Goal: Transaction & Acquisition: Obtain resource

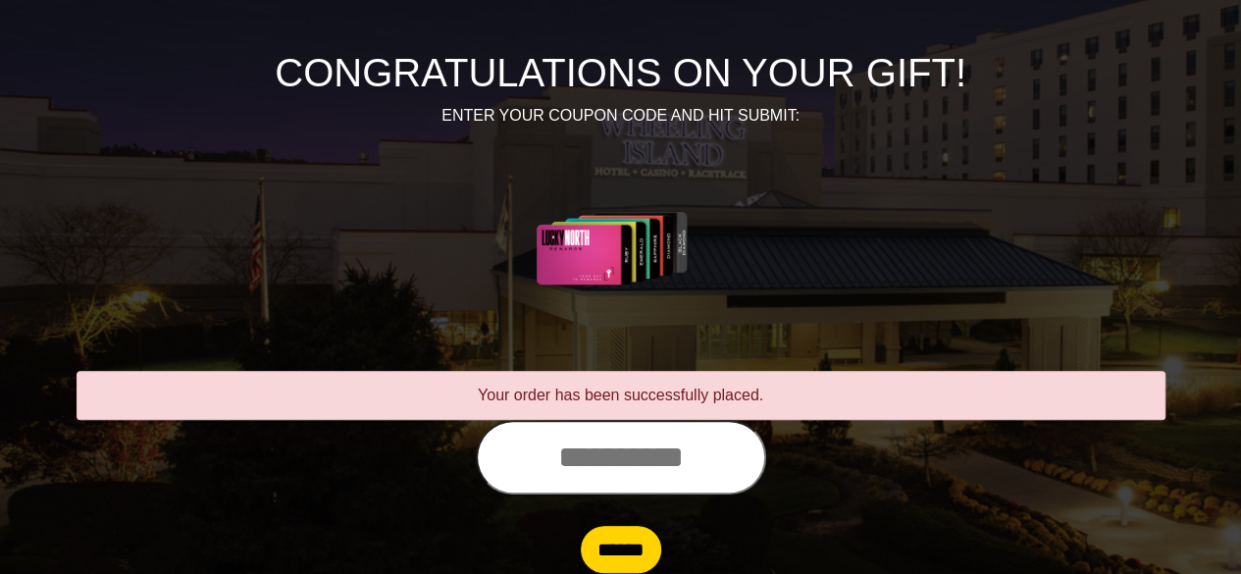
scroll to position [235, 0]
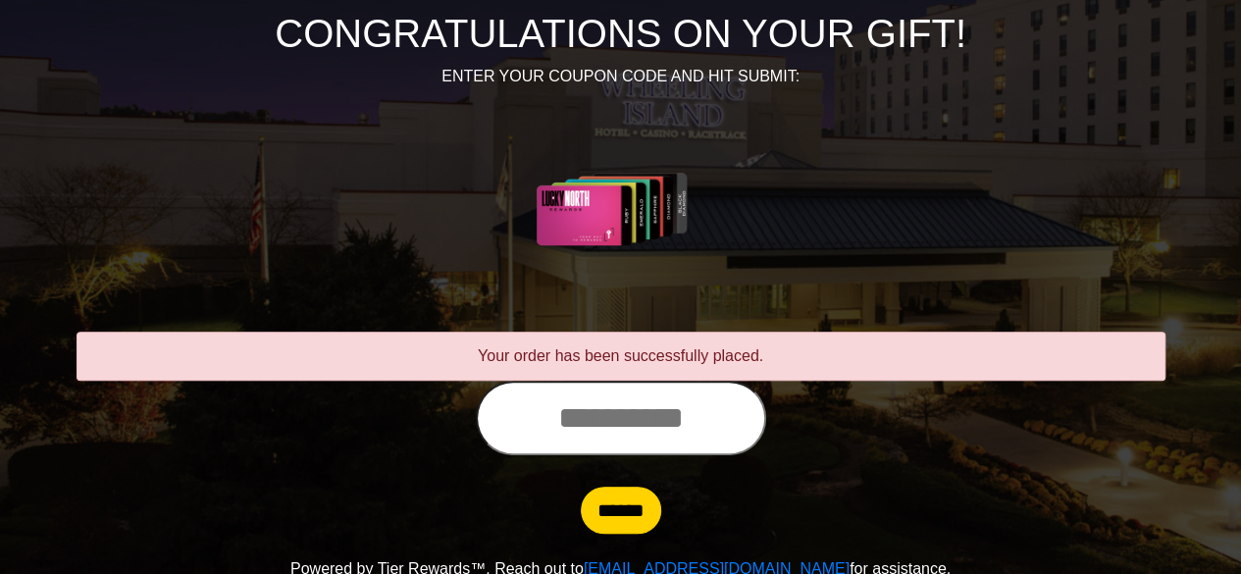
click at [634, 403] on input "text" at bounding box center [621, 418] width 290 height 75
type input "**********"
click at [581, 486] on input "******" at bounding box center [621, 509] width 80 height 47
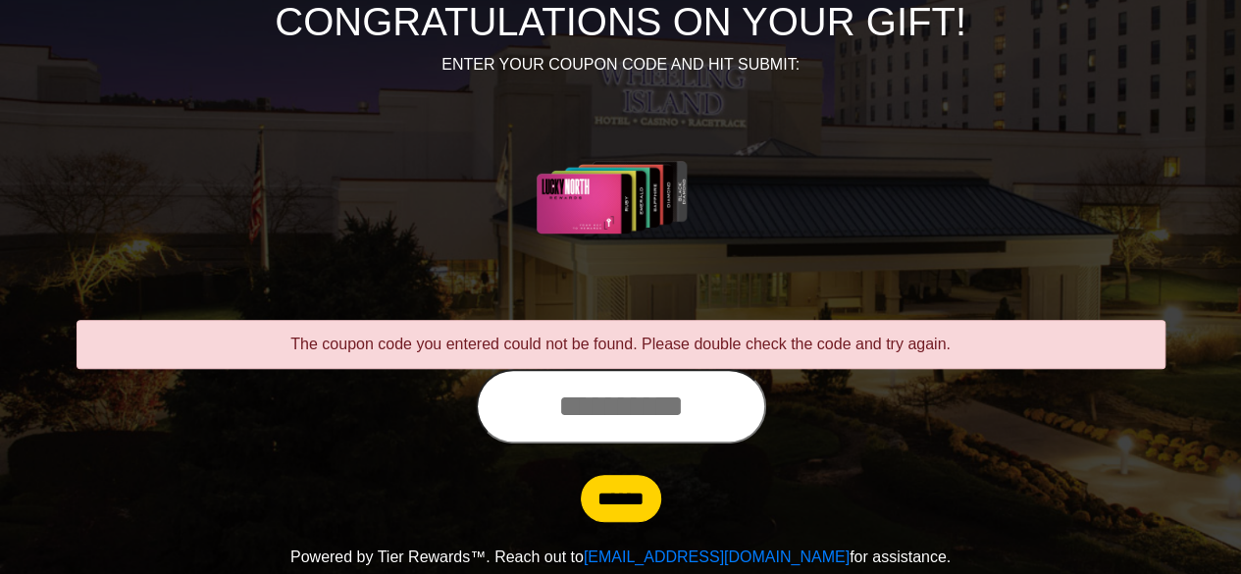
scroll to position [251, 0]
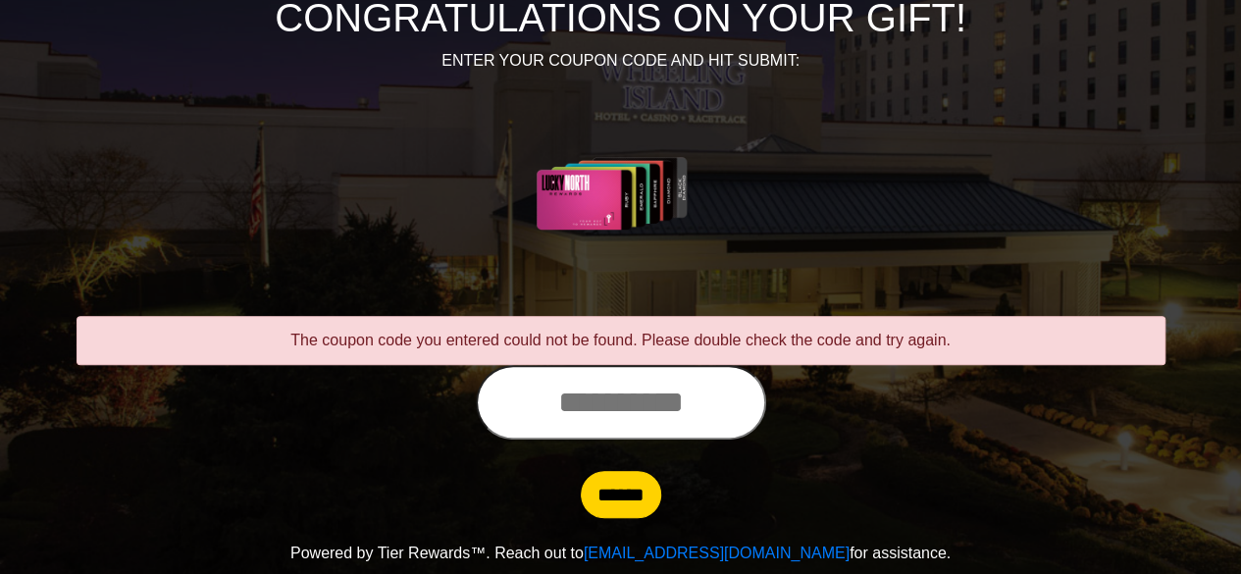
click at [533, 407] on input "text" at bounding box center [621, 402] width 290 height 75
type input "**********"
click at [581, 471] on input "******" at bounding box center [621, 494] width 80 height 47
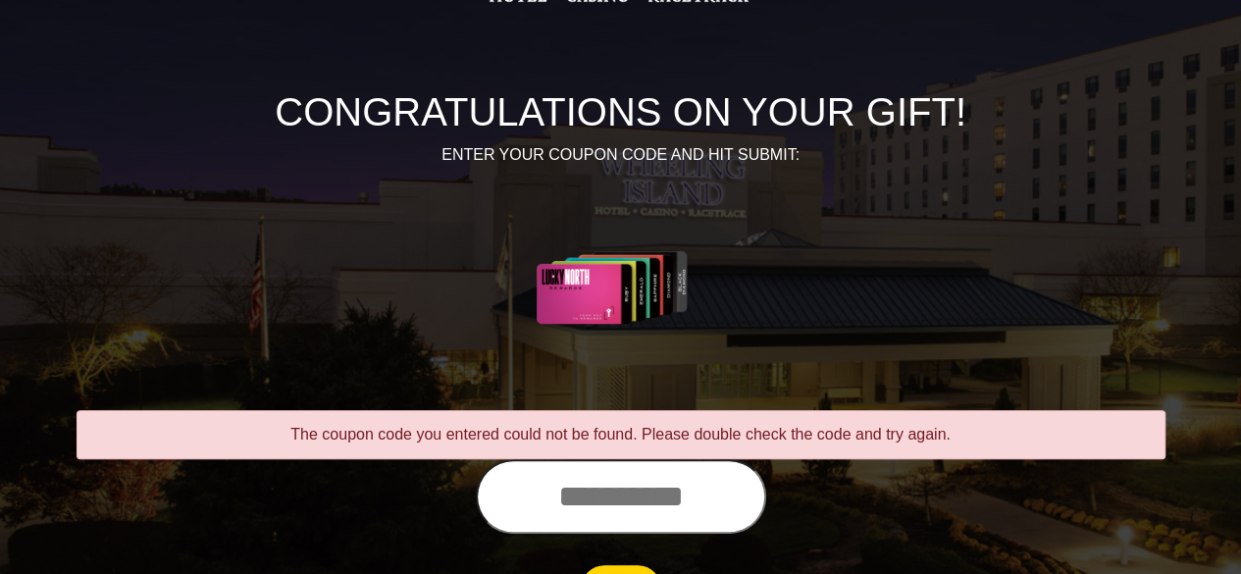
scroll to position [235, 0]
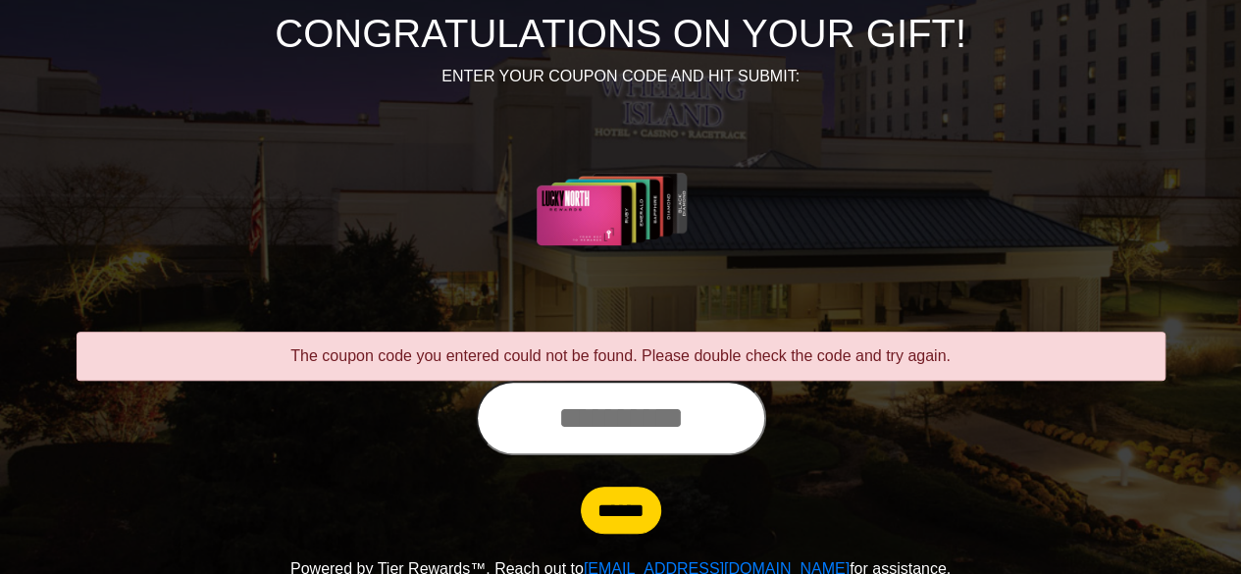
click at [533, 407] on input "text" at bounding box center [621, 418] width 290 height 75
type input "**********"
click at [581, 486] on input "******" at bounding box center [621, 509] width 80 height 47
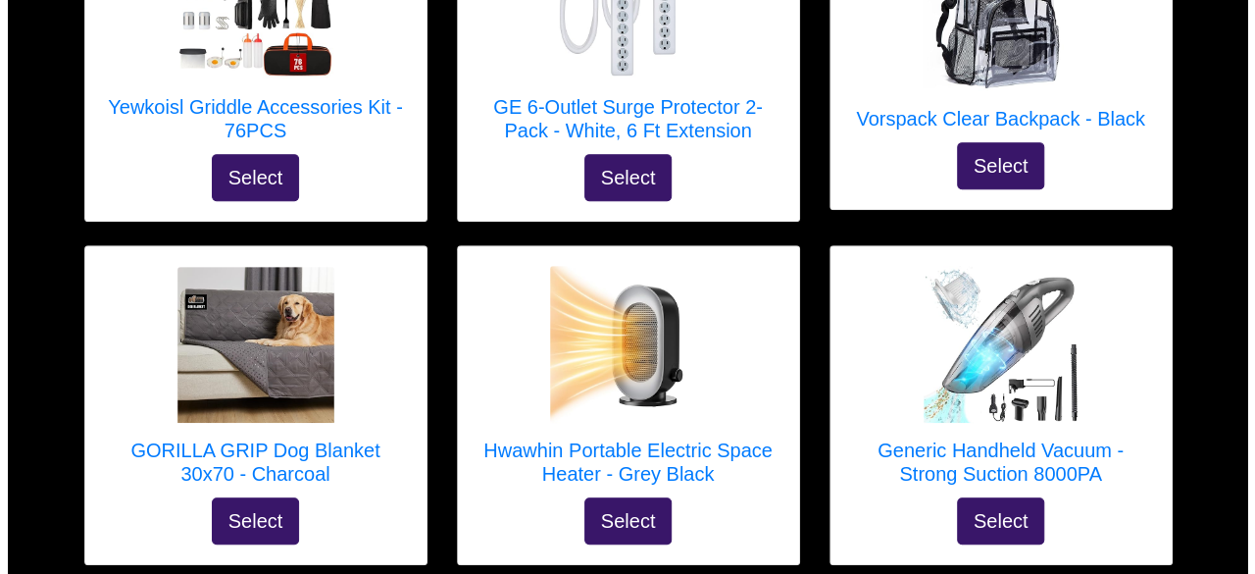
scroll to position [4087, 0]
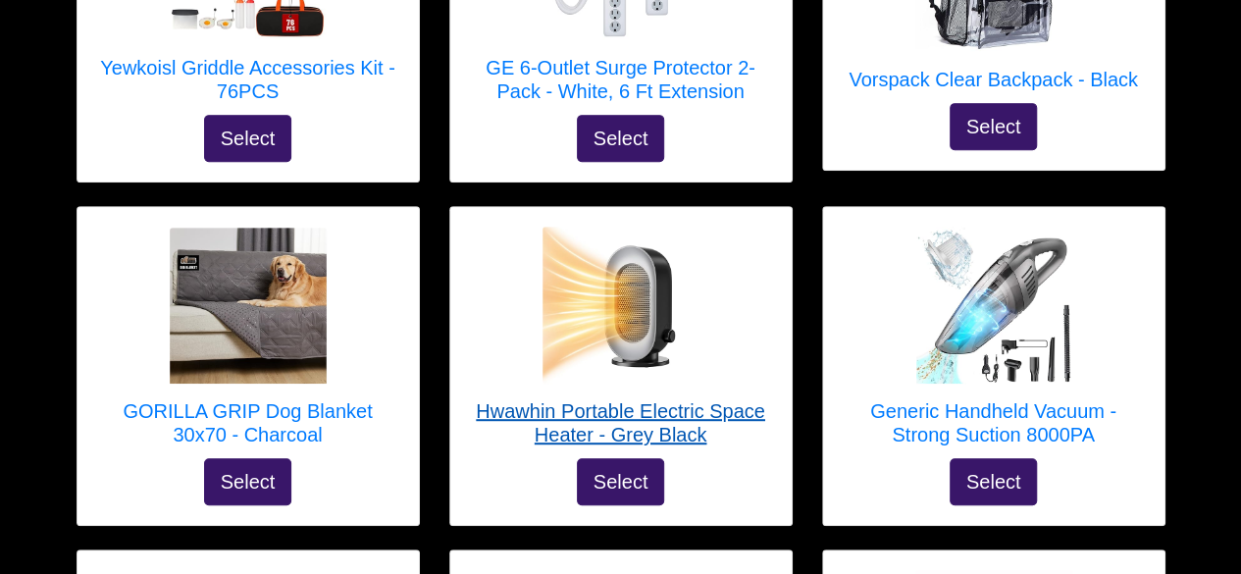
click at [694, 399] on h5 "Hwawhin Portable Electric Space Heater - Grey Black" at bounding box center [621, 422] width 302 height 47
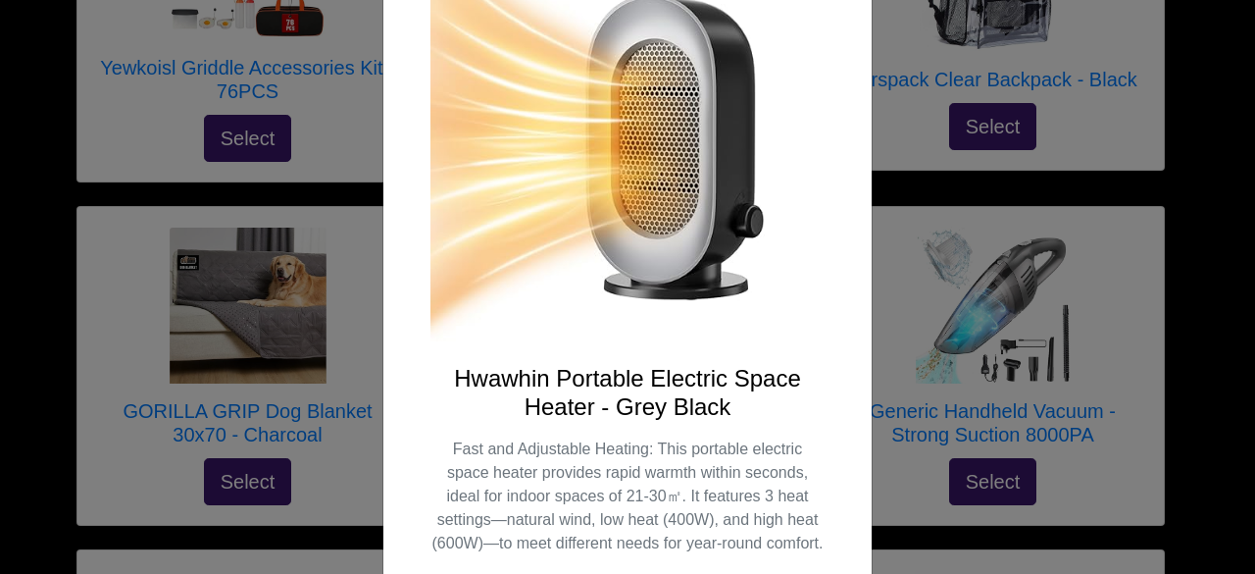
scroll to position [235, 0]
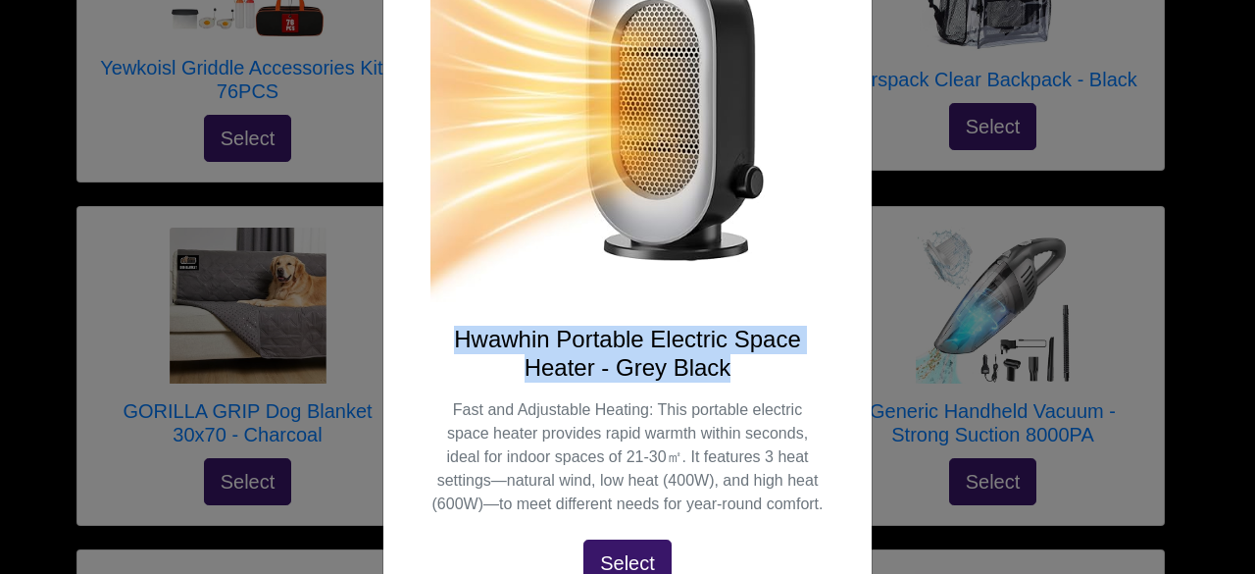
drag, startPoint x: 447, startPoint y: 334, endPoint x: 741, endPoint y: 364, distance: 295.7
click at [741, 364] on h4 "Hwawhin Portable Electric Space Heater - Grey Black" at bounding box center [628, 354] width 394 height 57
copy h4 "Hwawhin Portable Electric Space Heater - Grey Black"
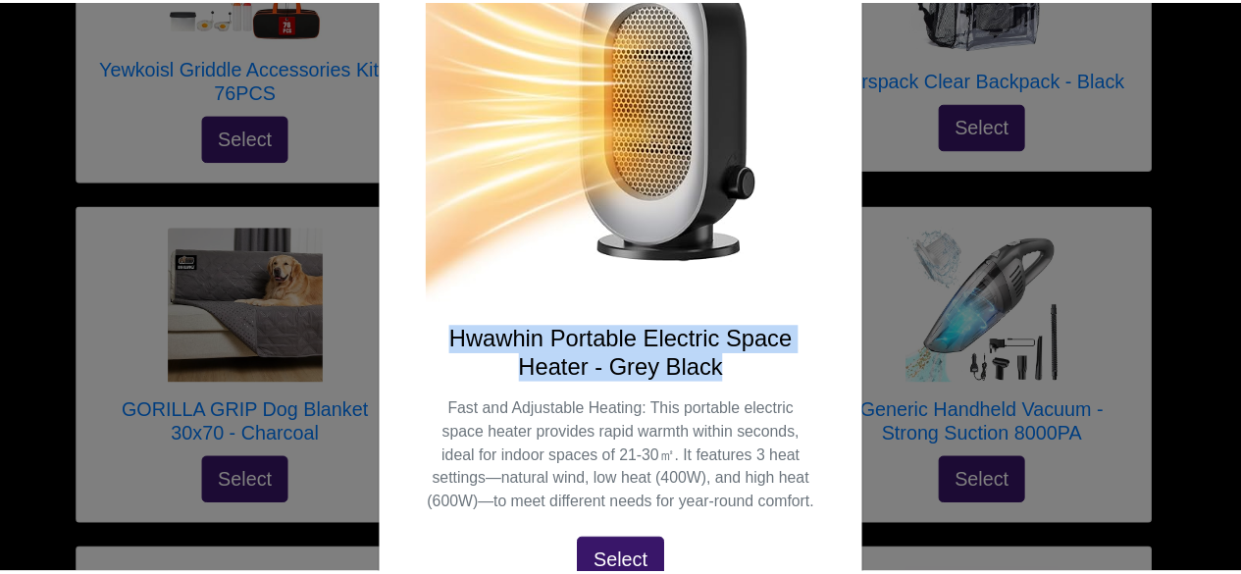
scroll to position [0, 0]
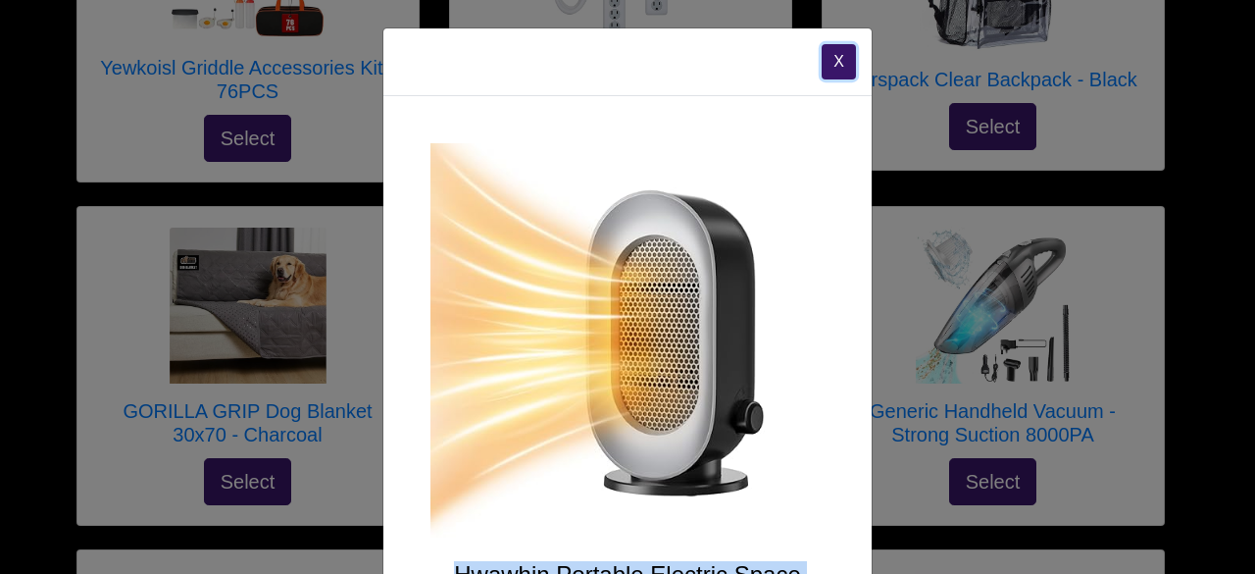
click at [843, 49] on button "X" at bounding box center [839, 61] width 34 height 35
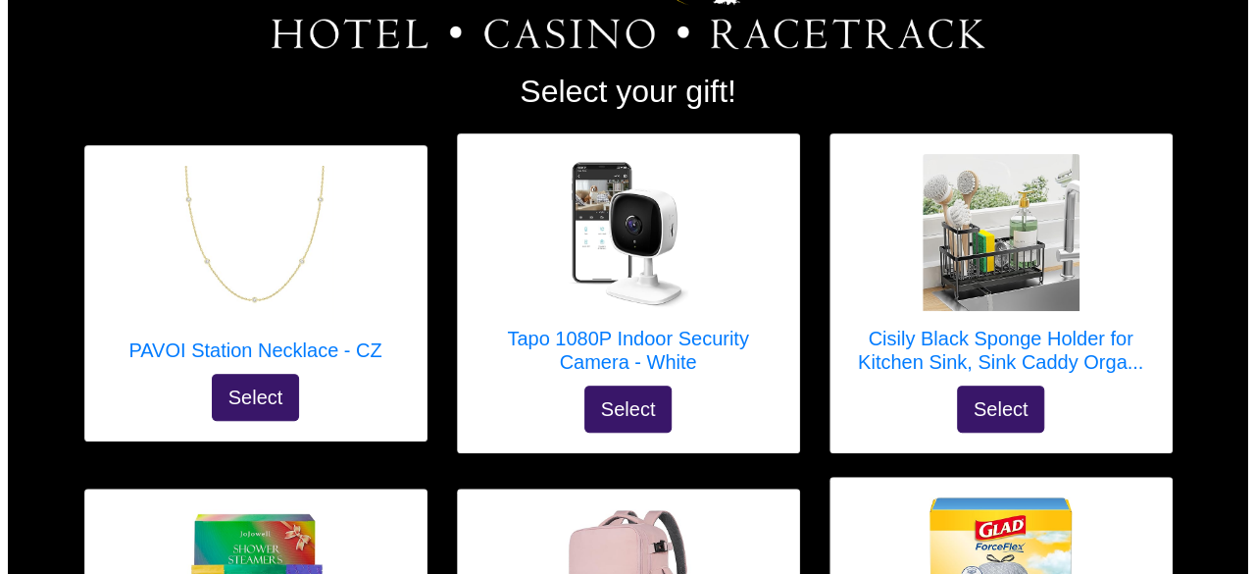
scroll to position [275, 0]
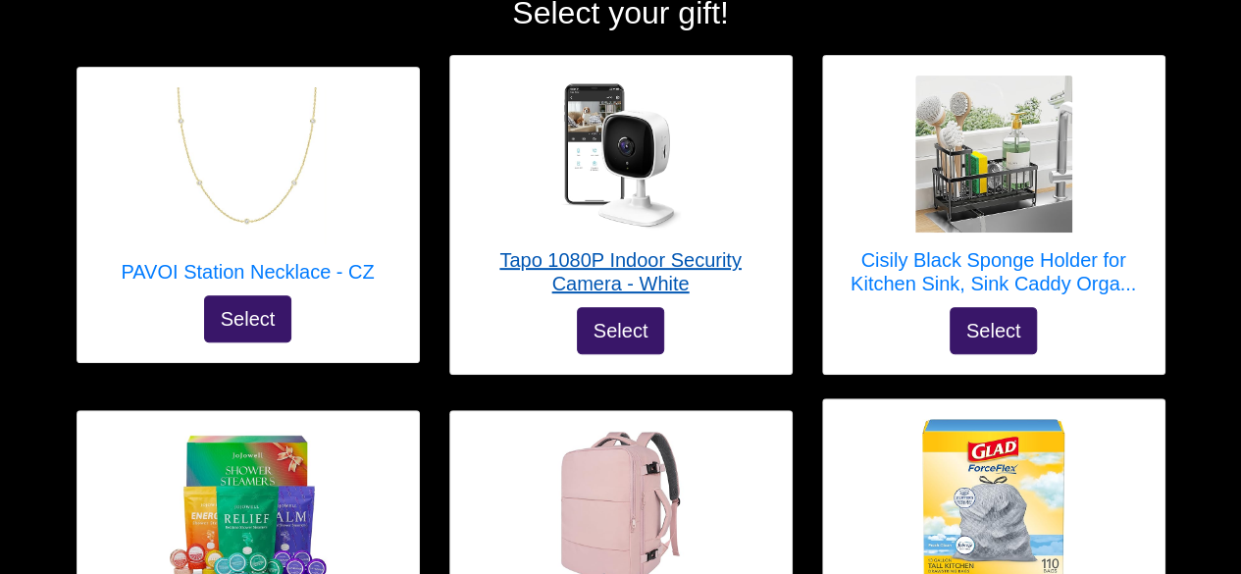
click at [698, 252] on h5 "Tapo 1080P Indoor Security Camera - White" at bounding box center [621, 271] width 302 height 47
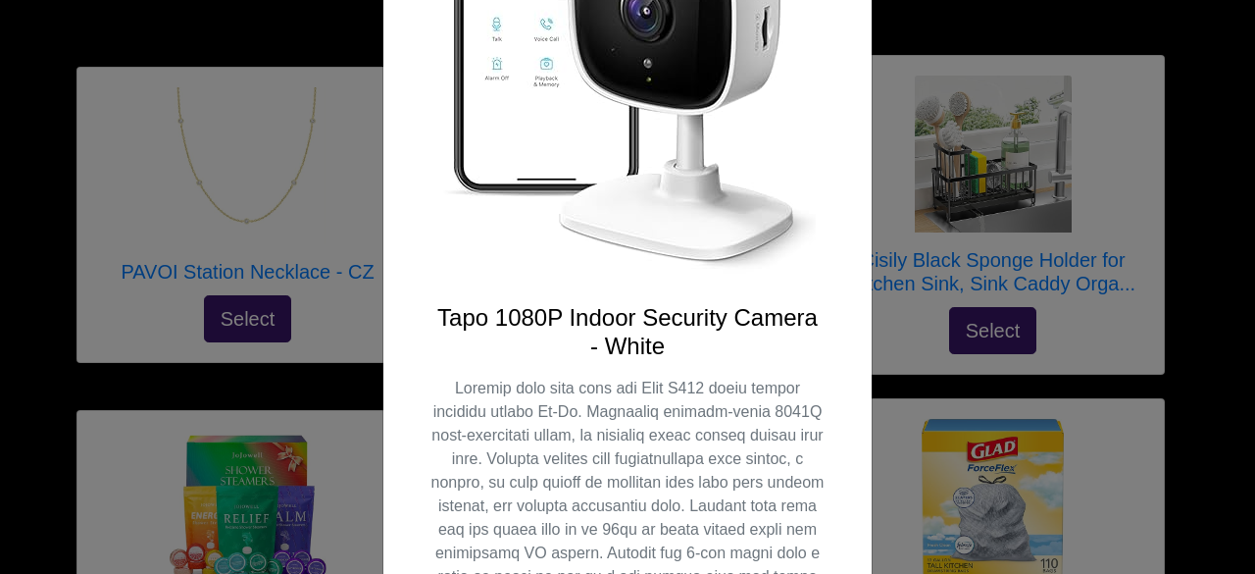
scroll to position [392, 0]
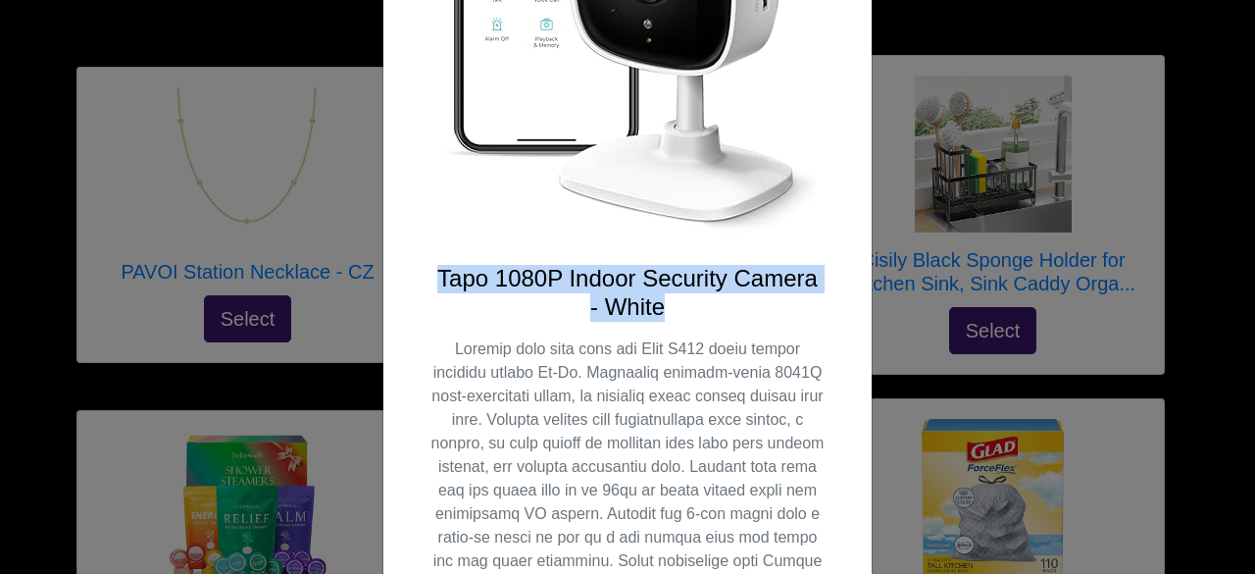
drag, startPoint x: 420, startPoint y: 274, endPoint x: 678, endPoint y: 309, distance: 260.3
click at [678, 309] on div "Tapo 1080P Indoor Security Camera - White Select" at bounding box center [627, 315] width 488 height 1222
copy h4 "Tapo 1080P Indoor Security Camera - White"
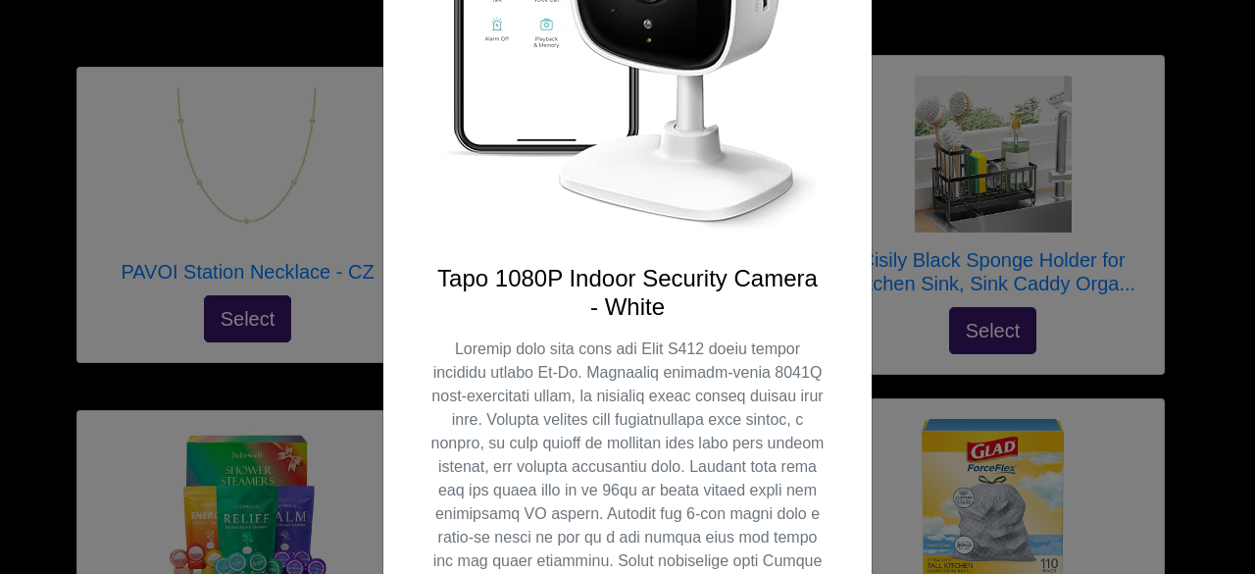
click at [815, 171] on div "Tapo 1080P Indoor Security Camera - White Select" at bounding box center [627, 315] width 488 height 1222
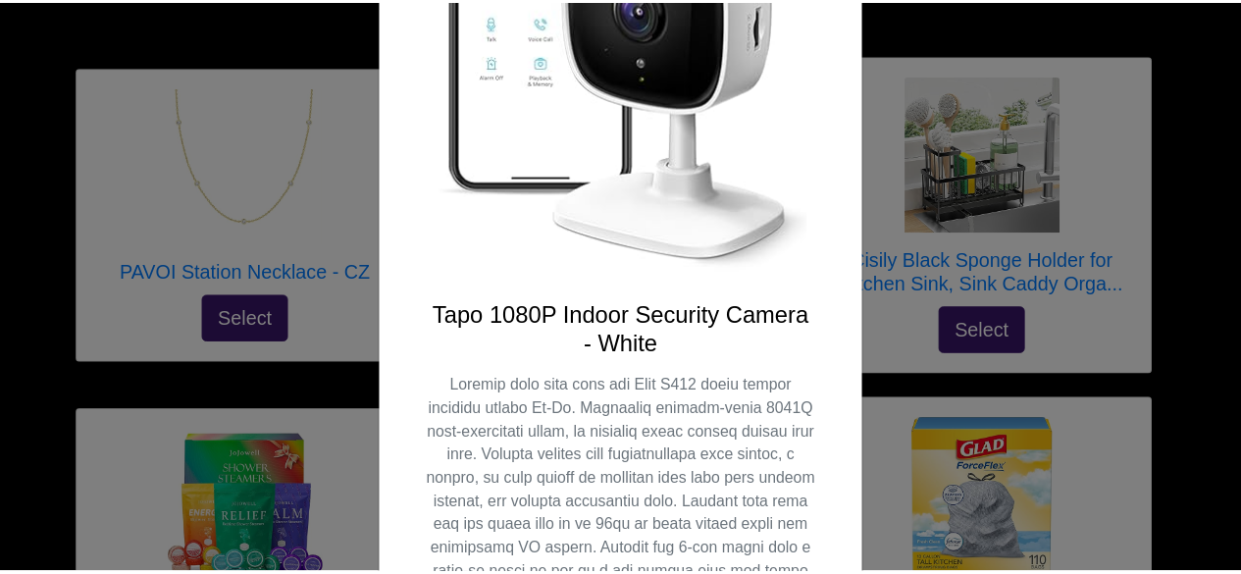
scroll to position [0, 0]
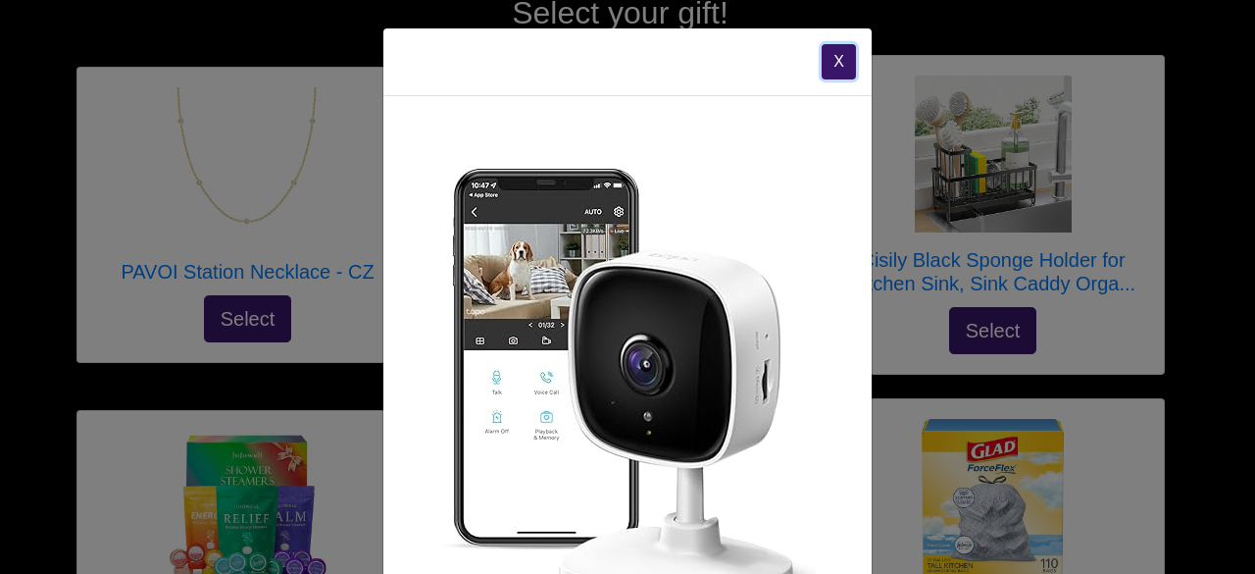
click at [841, 58] on button "X" at bounding box center [839, 61] width 34 height 35
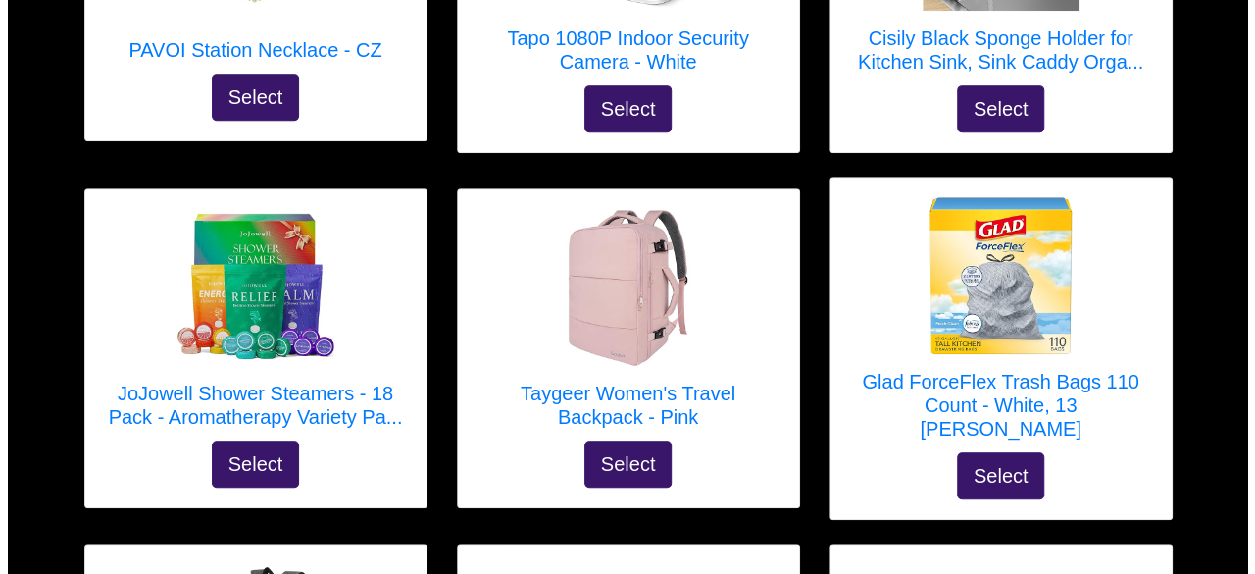
scroll to position [535, 0]
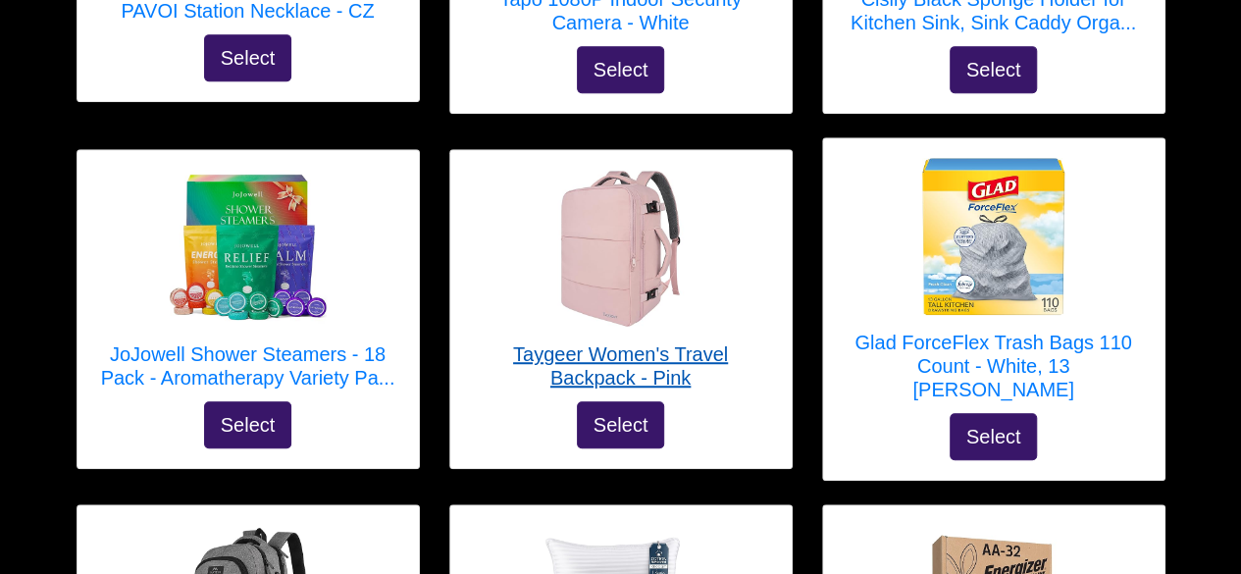
click at [561, 342] on h5 "Taygeer Women's Travel Backpack - Pink" at bounding box center [621, 365] width 302 height 47
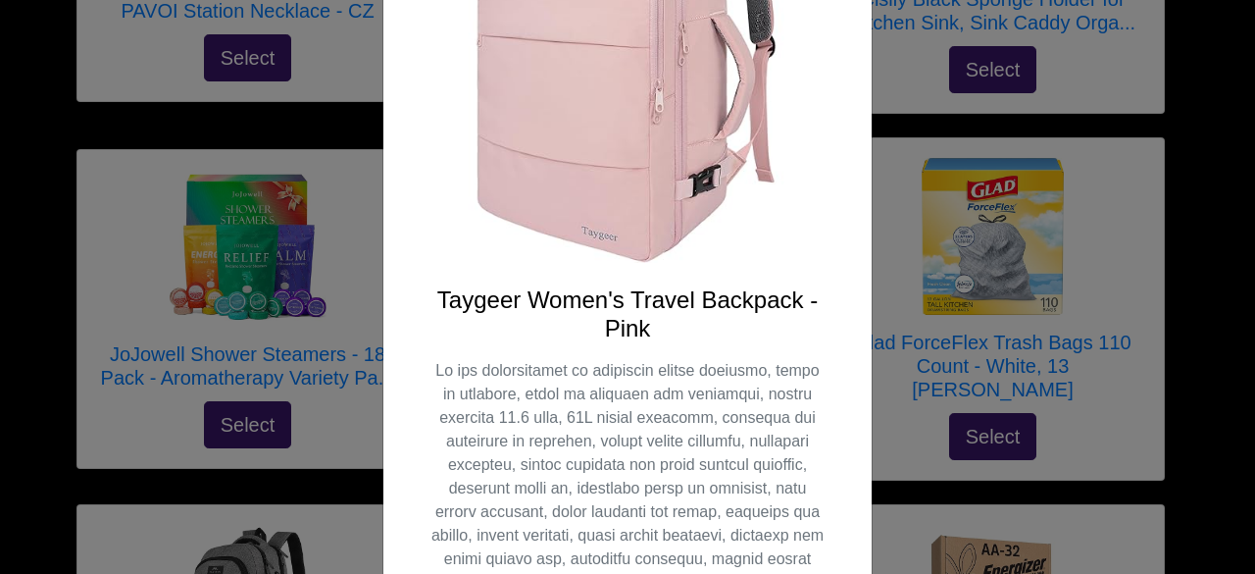
scroll to position [314, 0]
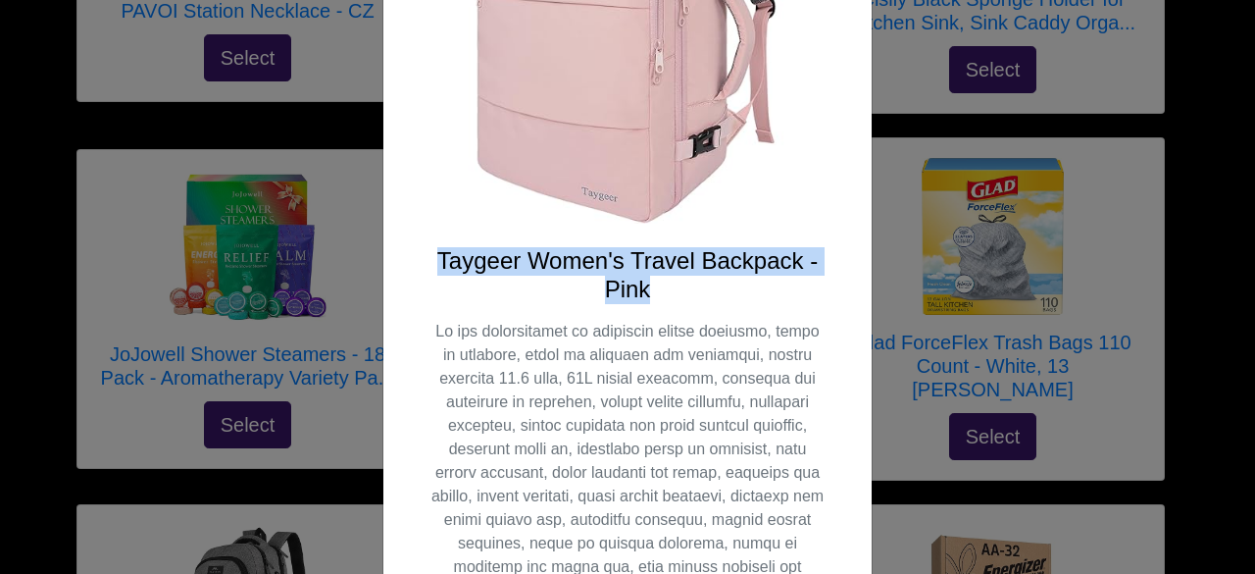
drag, startPoint x: 431, startPoint y: 258, endPoint x: 651, endPoint y: 285, distance: 221.4
click at [651, 285] on h4 "Taygeer Women's Travel Backpack - Pink" at bounding box center [628, 275] width 394 height 57
click at [608, 268] on h4 "Taygeer Women's Travel Backpack - Pink" at bounding box center [628, 275] width 394 height 57
drag, startPoint x: 431, startPoint y: 260, endPoint x: 645, endPoint y: 304, distance: 218.3
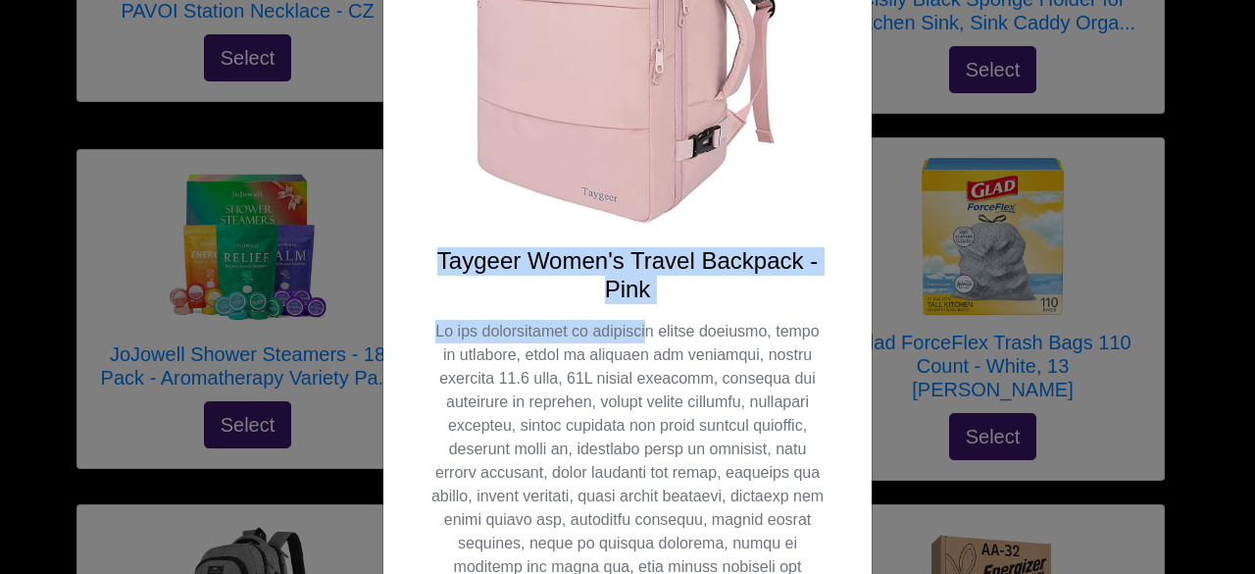
click at [602, 279] on h4 "Taygeer Women's Travel Backpack - Pink" at bounding box center [628, 275] width 394 height 57
drag, startPoint x: 430, startPoint y: 261, endPoint x: 641, endPoint y: 283, distance: 213.0
click at [641, 283] on h4 "Taygeer Women's Travel Backpack - Pink" at bounding box center [628, 275] width 394 height 57
copy h4 "Taygeer Women's Travel Backpack - Pink"
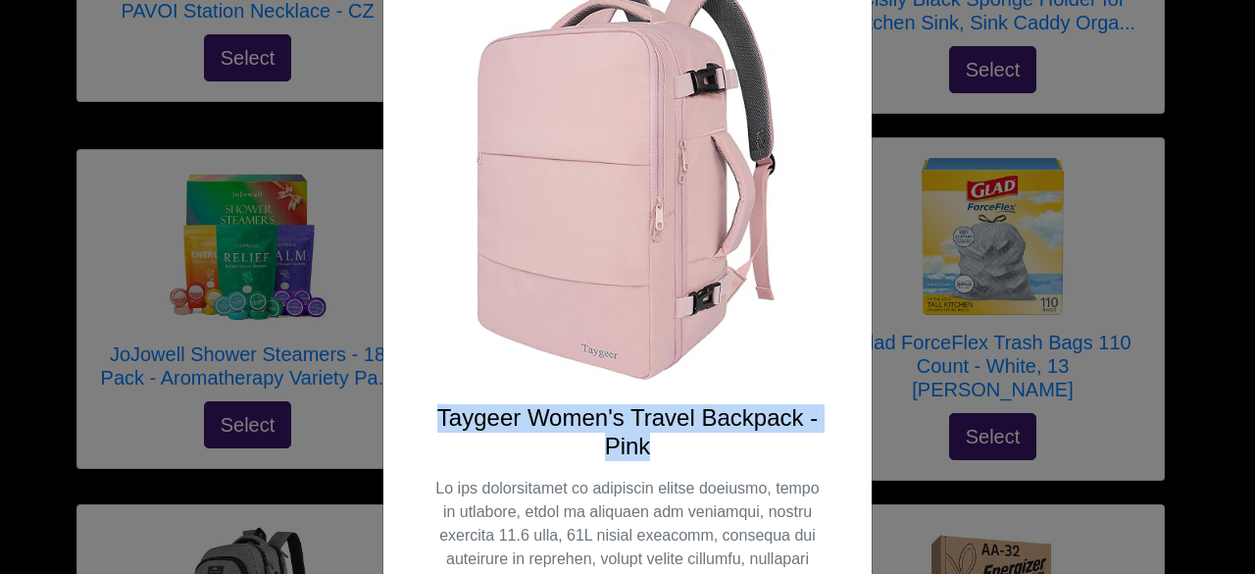
scroll to position [118, 0]
